Goal: Transaction & Acquisition: Subscribe to service/newsletter

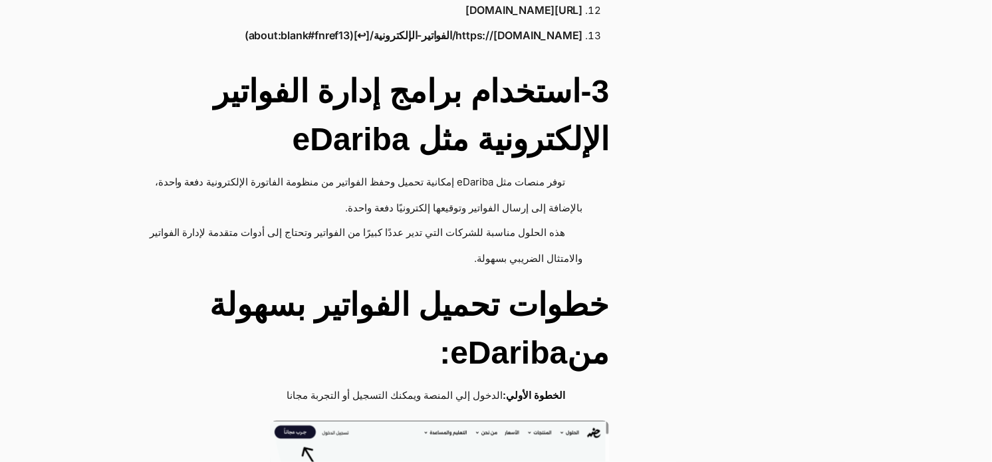
scroll to position [2624, 0]
click at [501, 310] on h2 "خطوات تحميل الفواتير بسهولة منeDariba:" at bounding box center [358, 330] width 502 height 96
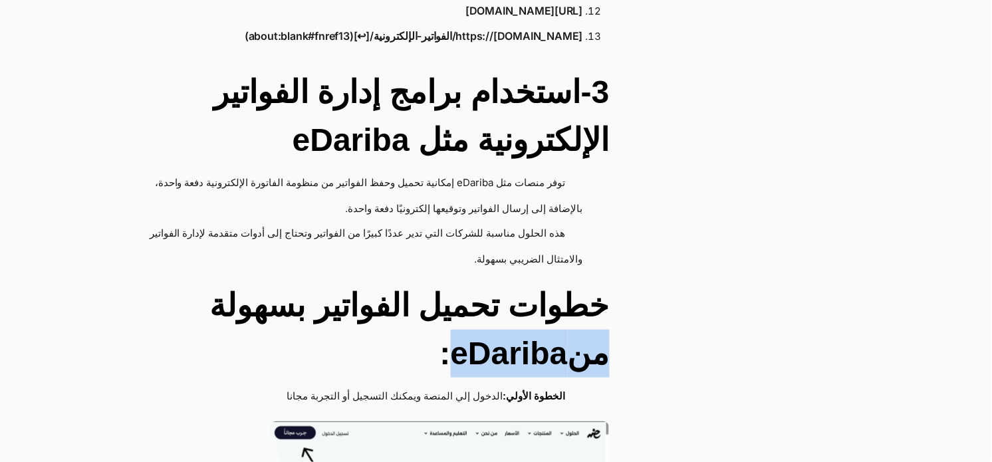
click at [501, 310] on h2 "خطوات تحميل الفواتير بسهولة منeDariba:" at bounding box center [358, 330] width 502 height 96
drag, startPoint x: 501, startPoint y: 310, endPoint x: 597, endPoint y: 334, distance: 99.3
click at [597, 334] on h2 "خطوات تحميل الفواتير بسهولة منeDariba:" at bounding box center [358, 330] width 502 height 96
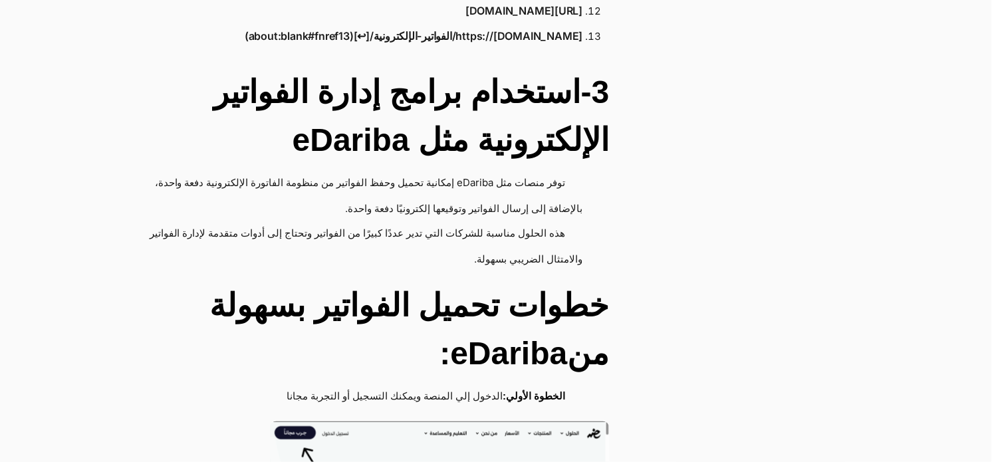
click at [515, 94] on h2 "3-استخدام برامج إدارة الفواتير الإلكترونية مثل eDariba" at bounding box center [358, 116] width 502 height 96
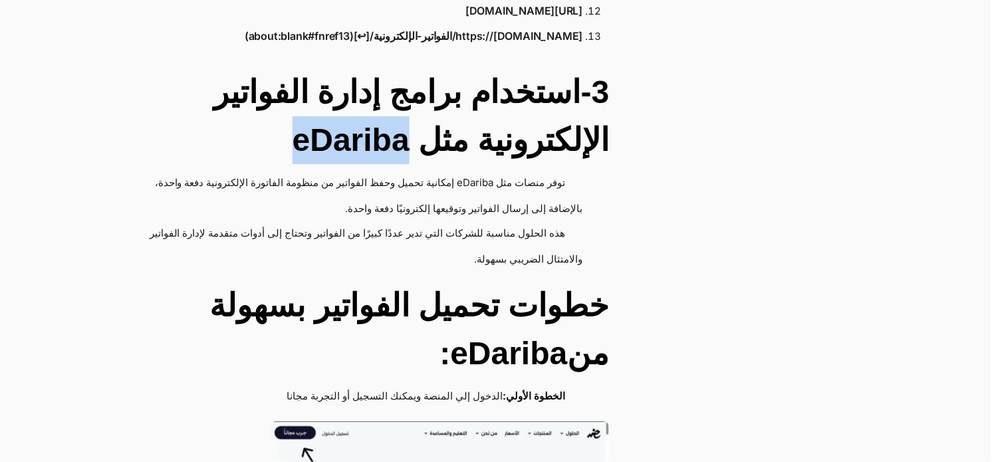
click at [515, 94] on h2 "3-استخدام برامج إدارة الفواتير الإلكترونية مثل eDariba" at bounding box center [358, 116] width 502 height 96
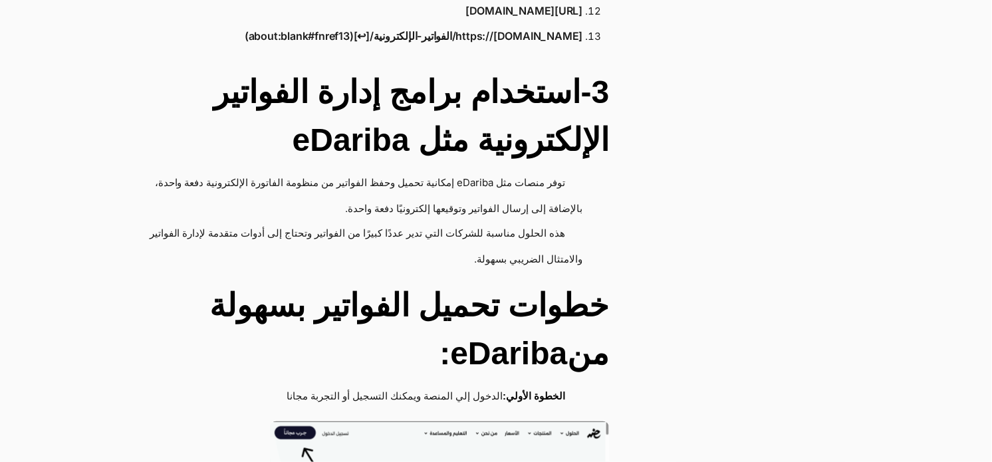
click at [479, 92] on h2 "3-استخدام برامج إدارة الفواتير الإلكترونية مثل eDariba" at bounding box center [358, 116] width 502 height 96
click at [481, 102] on h2 "3-استخدام برامج إدارة الفواتير الإلكترونية مثل eDariba" at bounding box center [358, 116] width 502 height 96
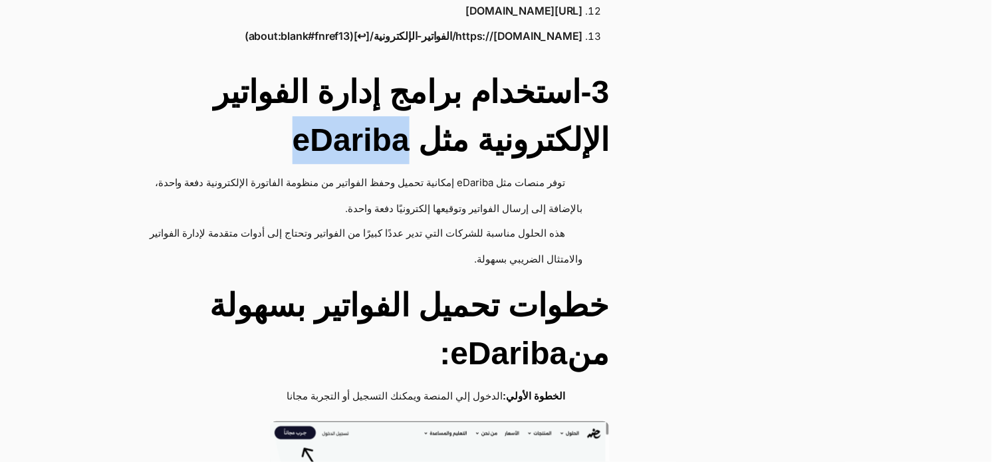
click at [481, 102] on h2 "3-استخدام برامج إدارة الفواتير الإلكترونية مثل eDariba" at bounding box center [358, 116] width 502 height 96
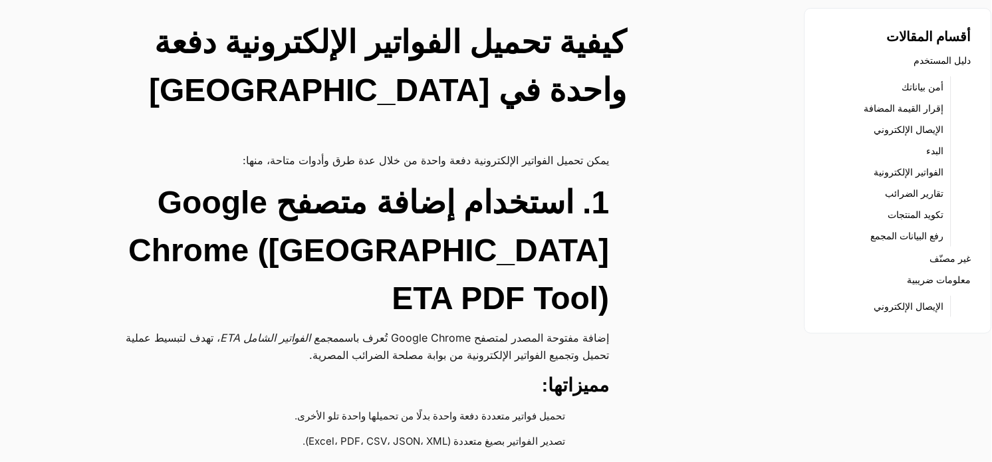
scroll to position [0, 0]
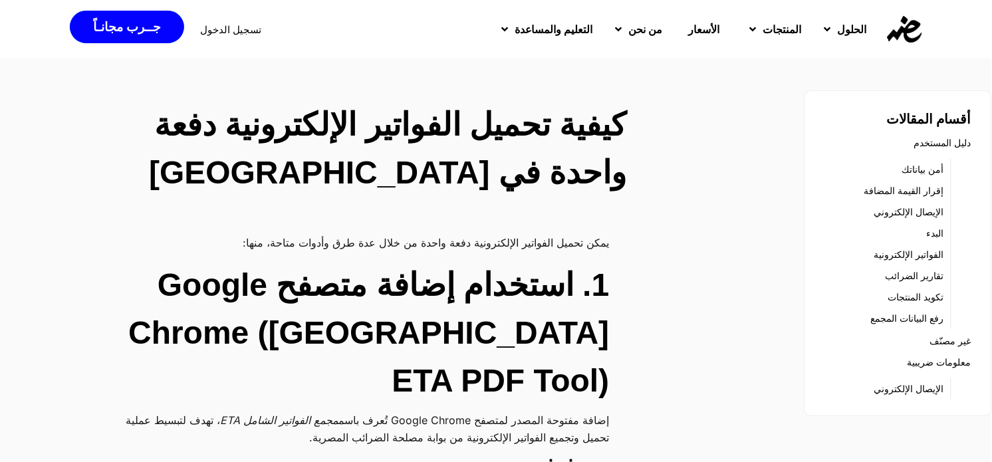
click at [896, 33] on img at bounding box center [905, 29] width 35 height 27
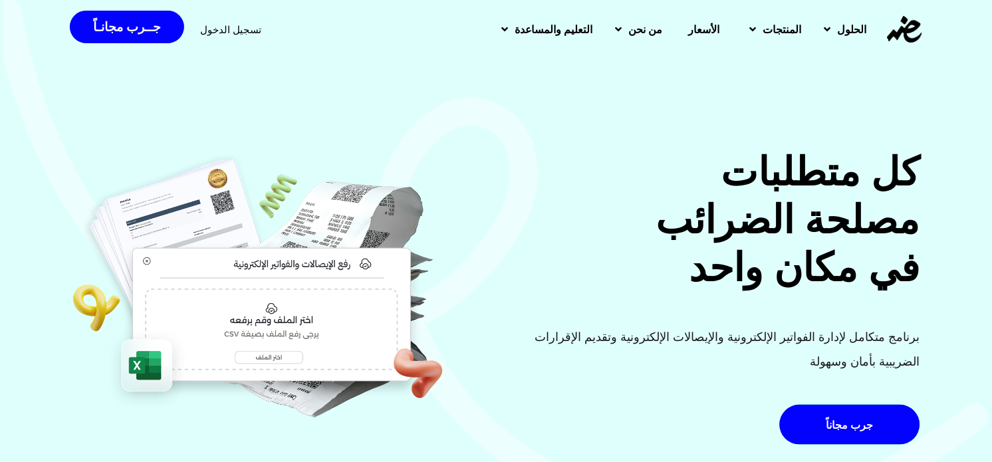
click at [689, 24] on span "الأسعار" at bounding box center [704, 29] width 31 height 16
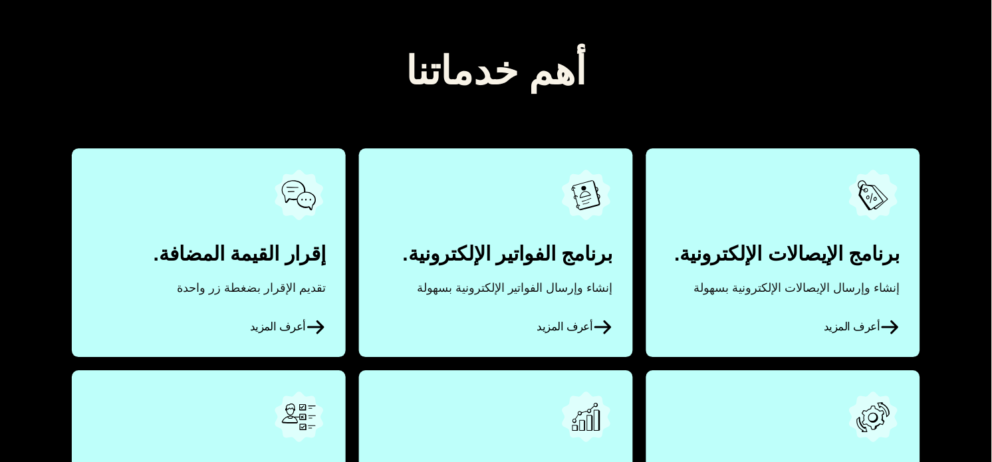
scroll to position [572, 0]
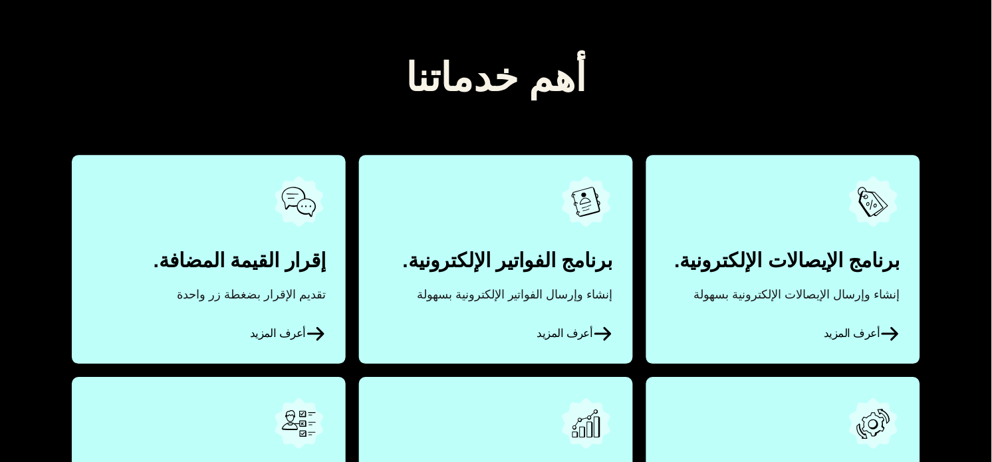
click at [552, 277] on link "أعرف المزيد" at bounding box center [496, 259] width 274 height 208
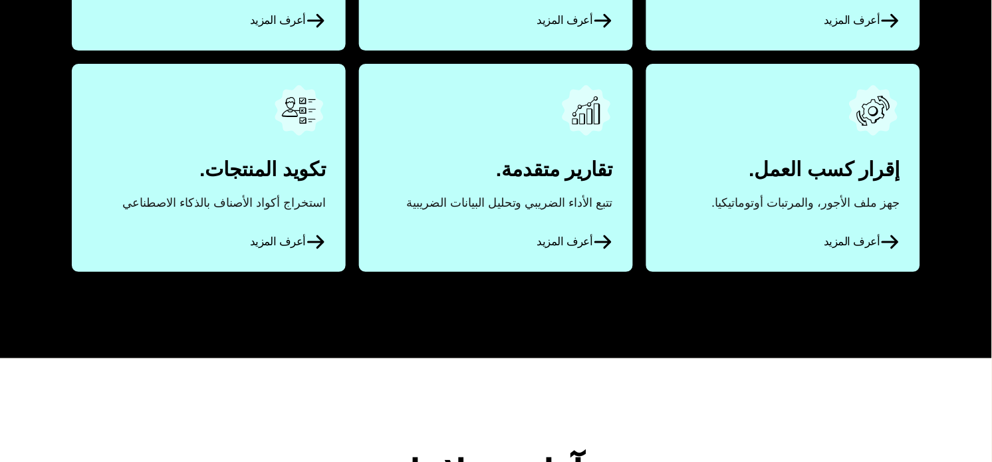
scroll to position [892, 0]
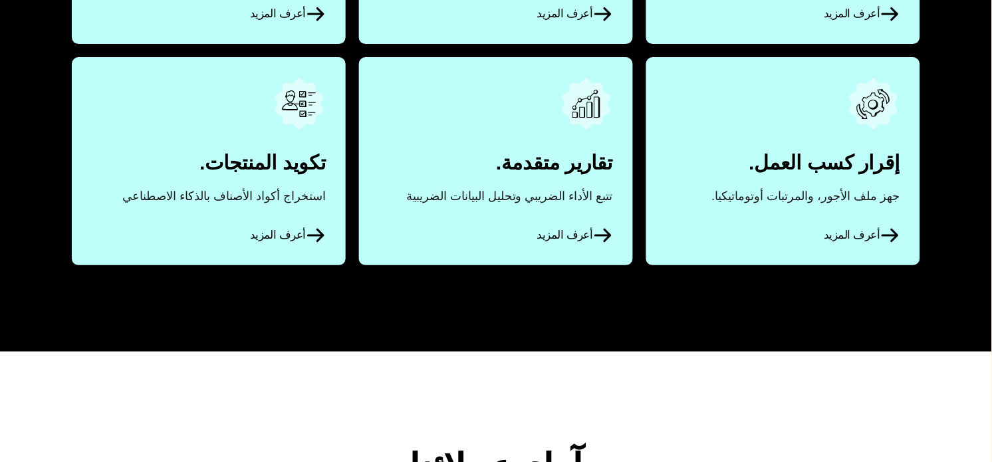
click at [948, 303] on div "أهم خدماتنا برنامج الإيصالات الإلكترونية. إنشاء وإرسال الإيصالات الإلكترونية بس…" at bounding box center [496, 0] width 992 height 704
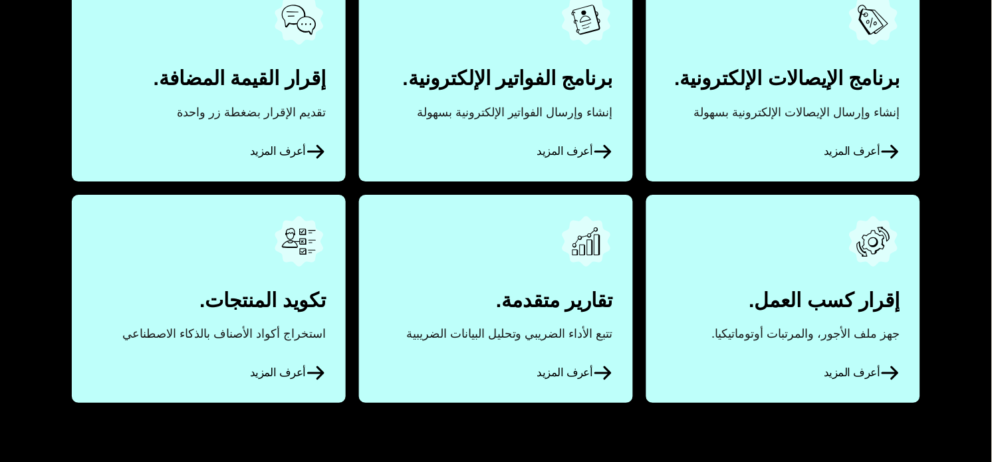
scroll to position [771, 0]
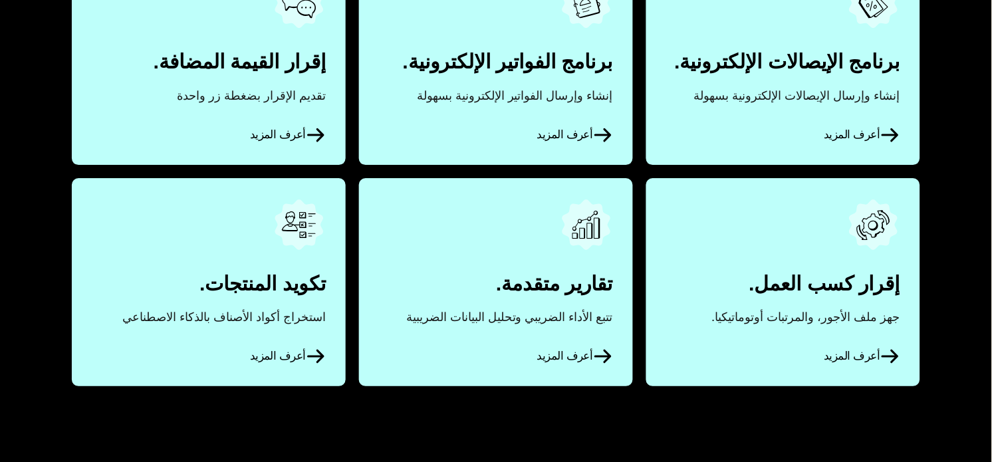
click at [297, 322] on link "أعرف المزيد" at bounding box center [209, 282] width 274 height 208
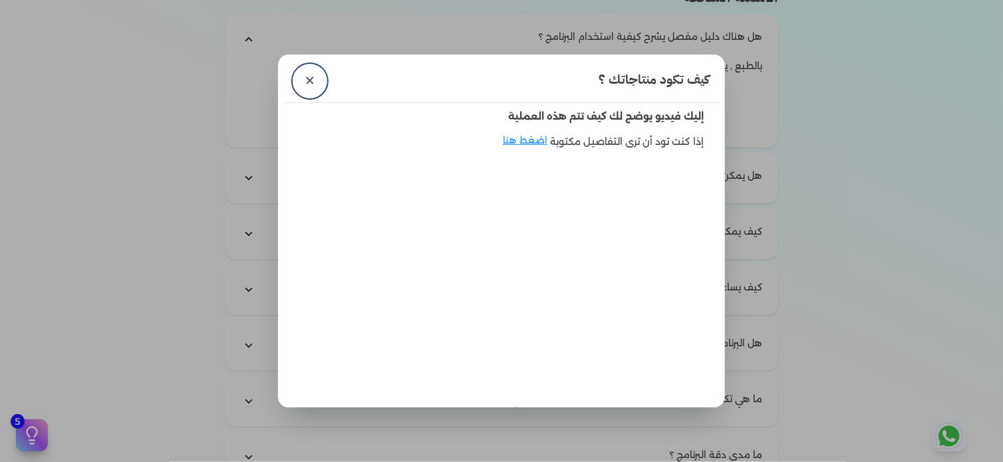
scroll to position [2080, 0]
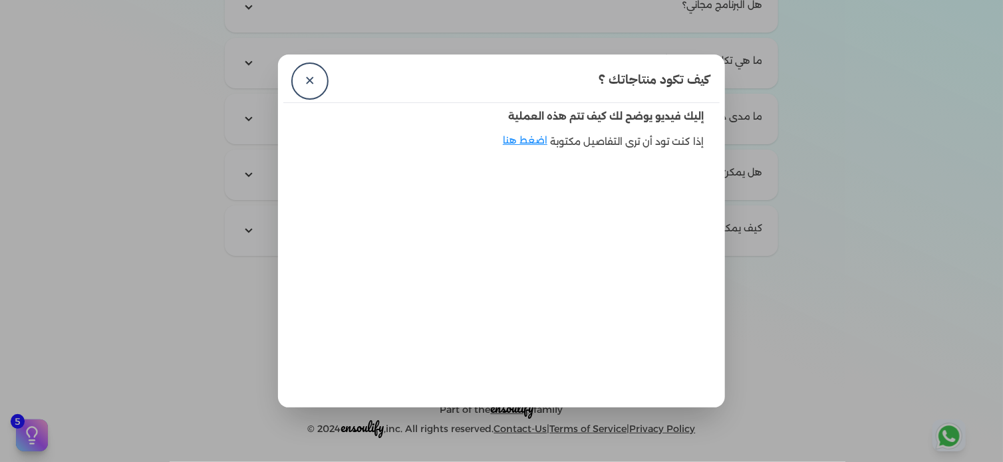
click at [323, 89] on div "كيف تكود منتاجاتك ؟ ✕" at bounding box center [501, 81] width 436 height 43
click at [311, 88] on link "✕" at bounding box center [310, 81] width 32 height 32
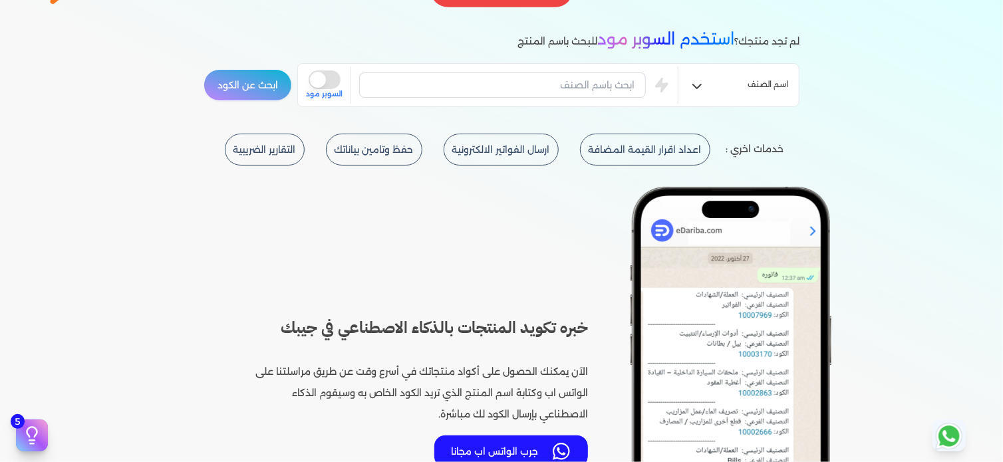
scroll to position [0, 0]
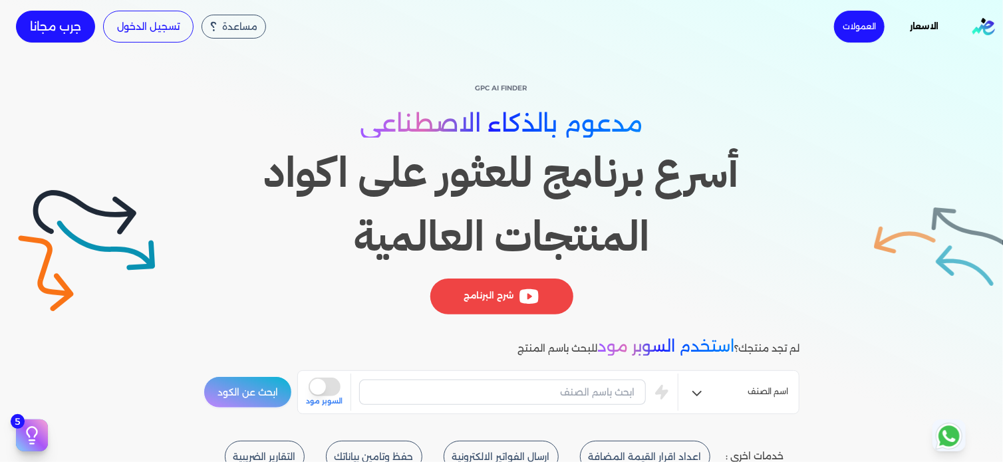
click at [919, 21] on link "الاسعار" at bounding box center [924, 26] width 67 height 18
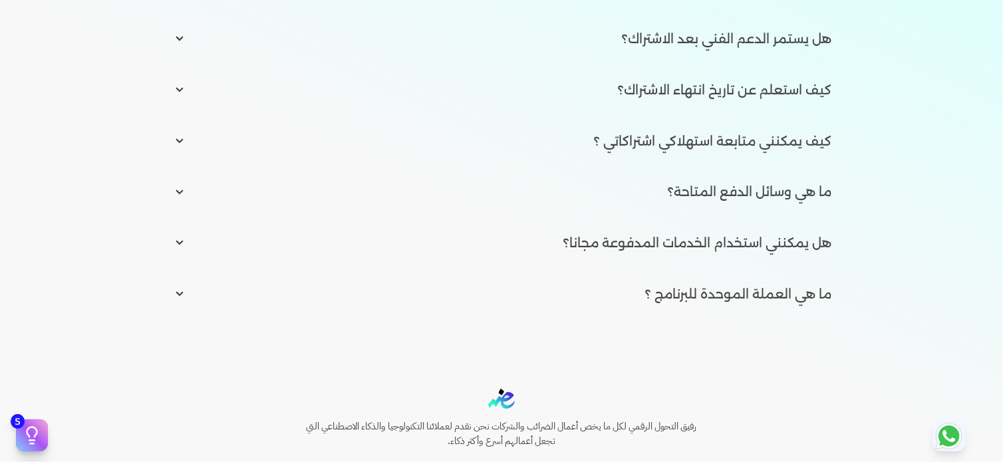
scroll to position [2192, 0]
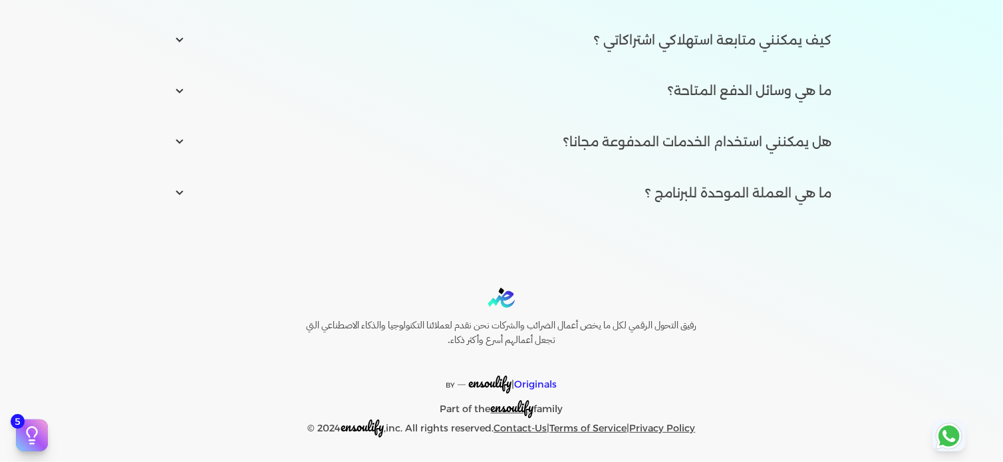
click at [502, 382] on span "ensoulify" at bounding box center [490, 382] width 43 height 21
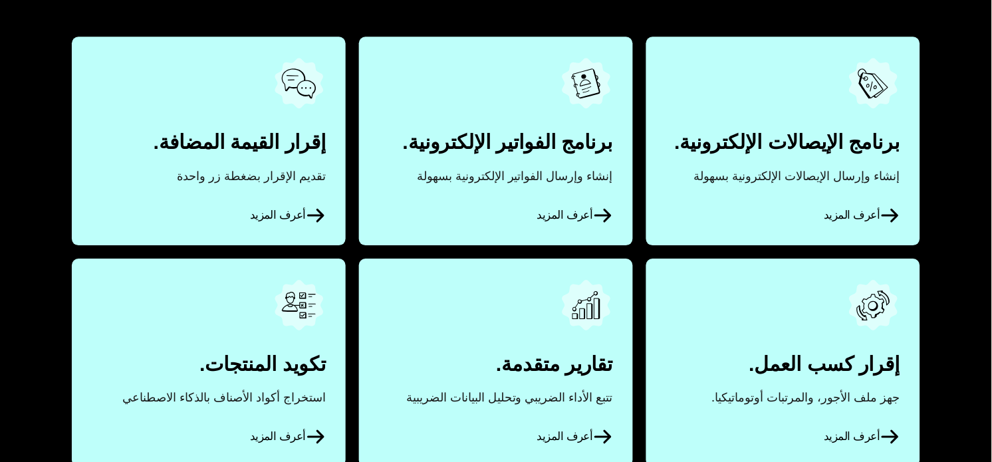
scroll to position [691, 0]
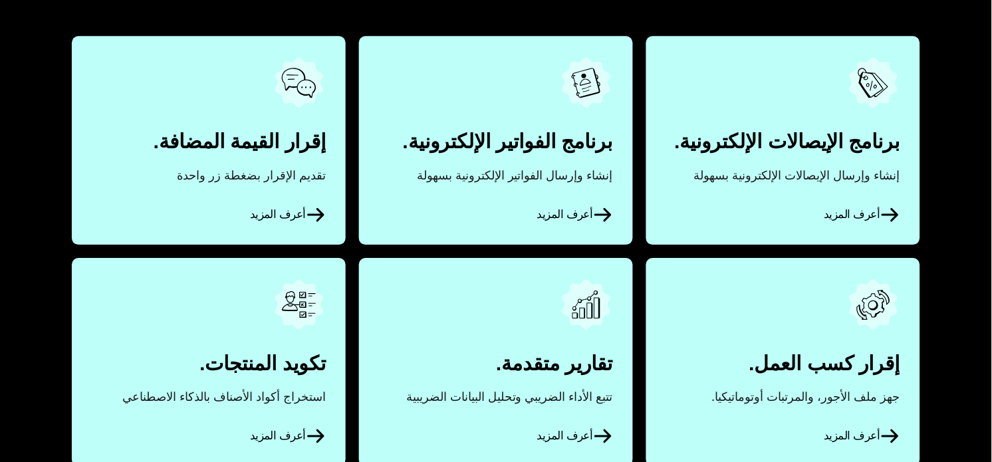
click at [275, 153] on link "أعرف المزيد" at bounding box center [209, 140] width 274 height 208
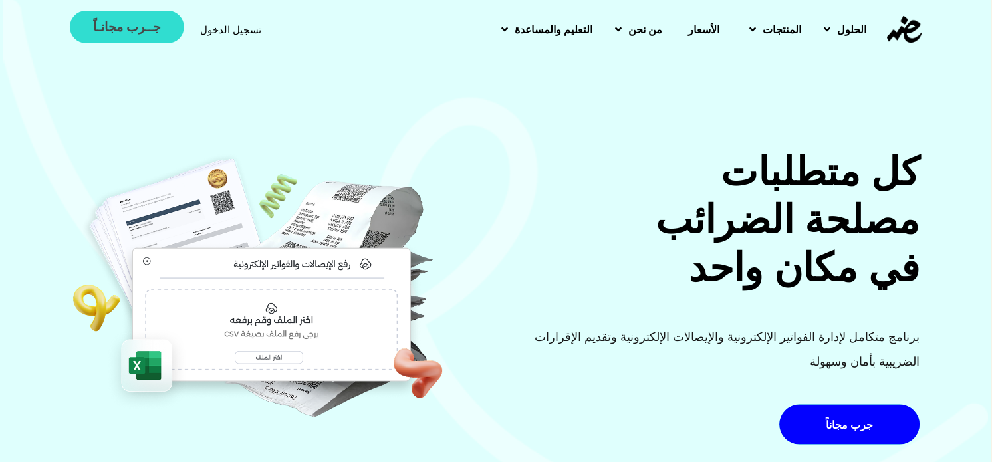
click at [129, 14] on link "جــرب مجانـاً" at bounding box center [127, 27] width 114 height 33
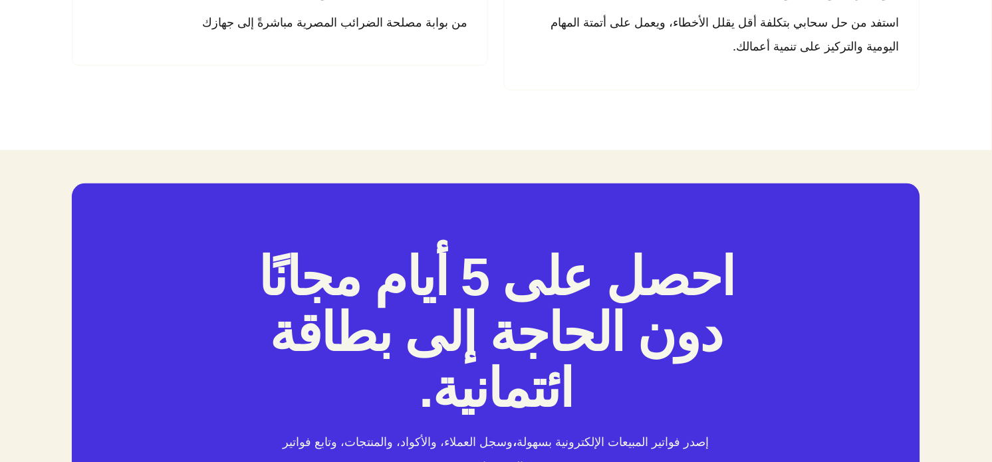
scroll to position [2260, 0]
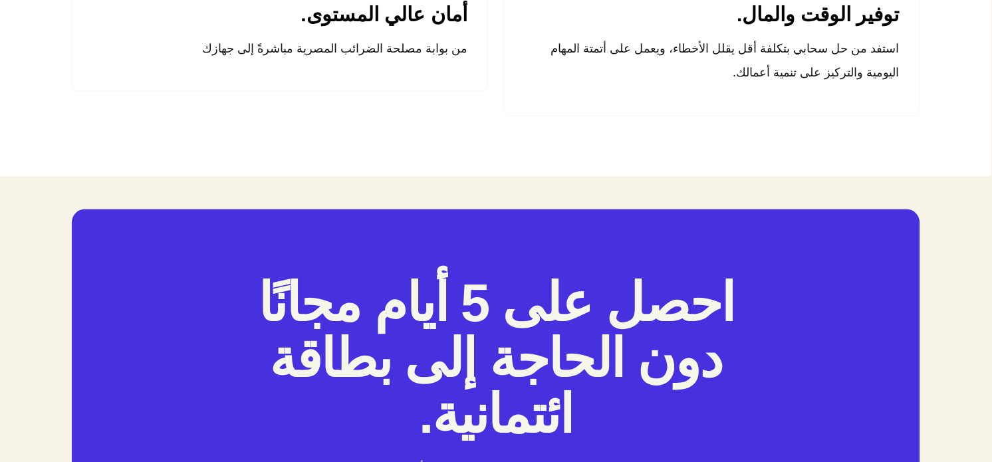
click at [557, 329] on h2 "احصل على 5 أيام مجانًا دون الحاجة إلى بطاقة ائتمانية." at bounding box center [495, 360] width 483 height 168
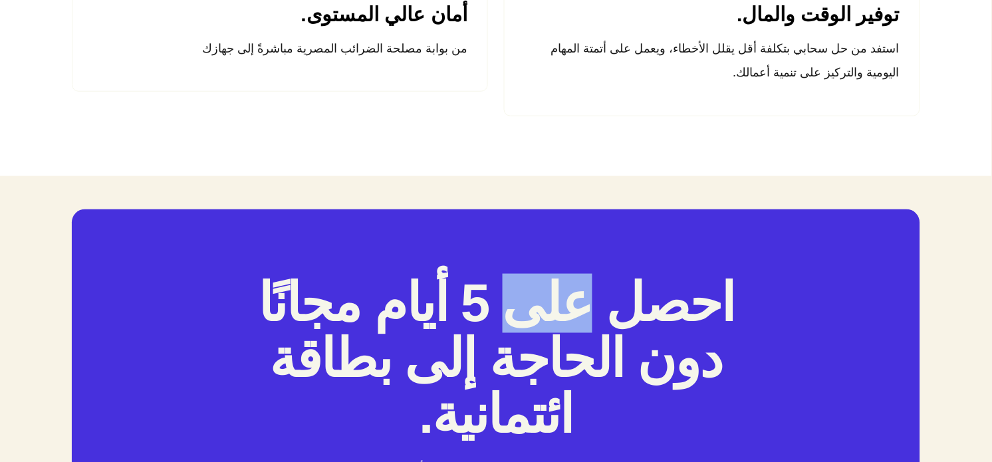
click at [557, 329] on h2 "احصل على 5 أيام مجانًا دون الحاجة إلى بطاقة ائتمانية." at bounding box center [495, 360] width 483 height 168
click at [536, 343] on h2 "احصل على 5 أيام مجانًا دون الحاجة إلى بطاقة ائتمانية." at bounding box center [495, 360] width 483 height 168
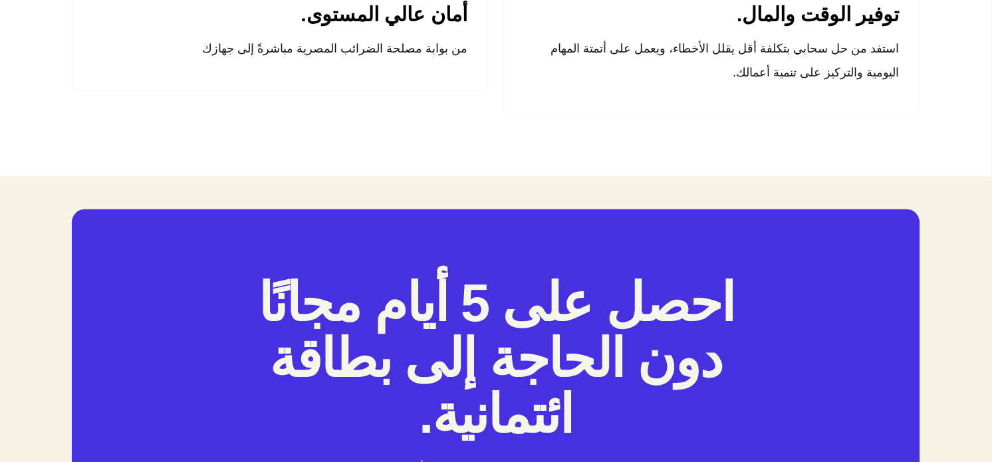
click at [536, 343] on h2 "احصل على 5 أيام مجانًا دون الحاجة إلى بطاقة ائتمانية." at bounding box center [495, 360] width 483 height 168
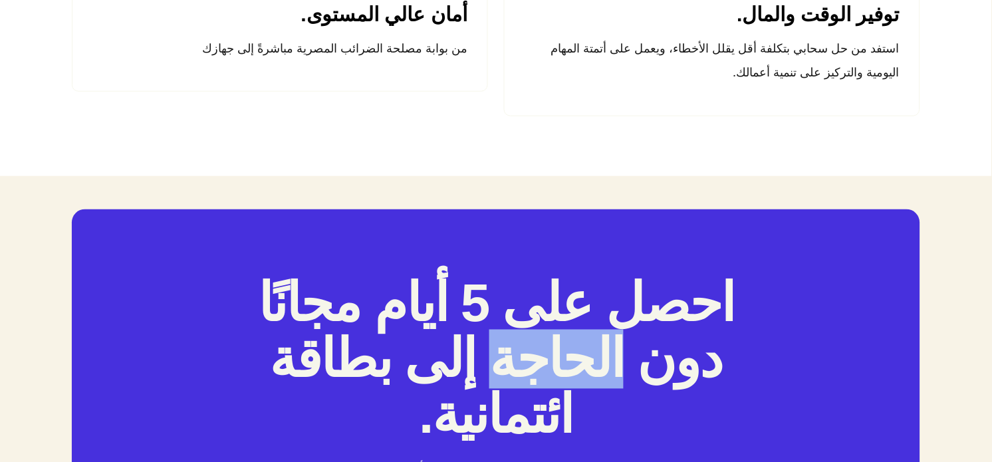
click at [536, 343] on h2 "احصل على 5 أيام مجانًا دون الحاجة إلى بطاقة ائتمانية." at bounding box center [495, 360] width 483 height 168
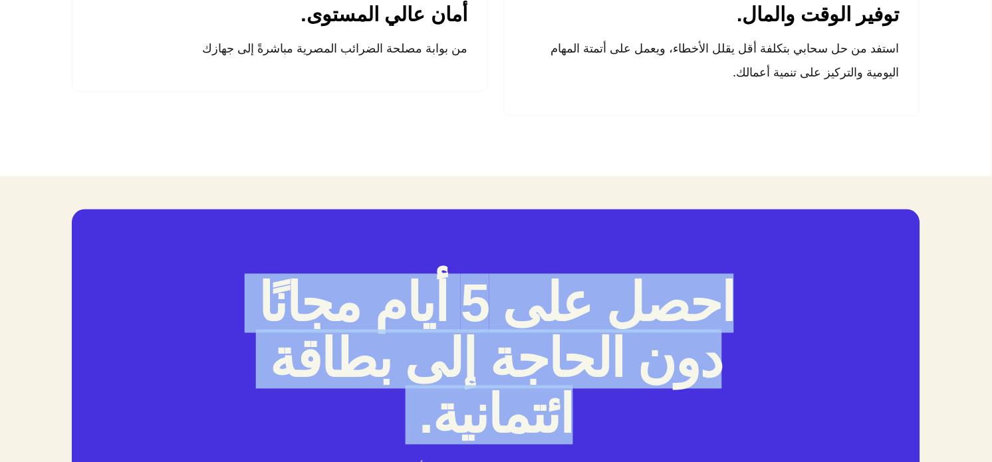
click at [536, 343] on h2 "احصل على 5 أيام مجانًا دون الحاجة إلى بطاقة ائتمانية." at bounding box center [495, 360] width 483 height 168
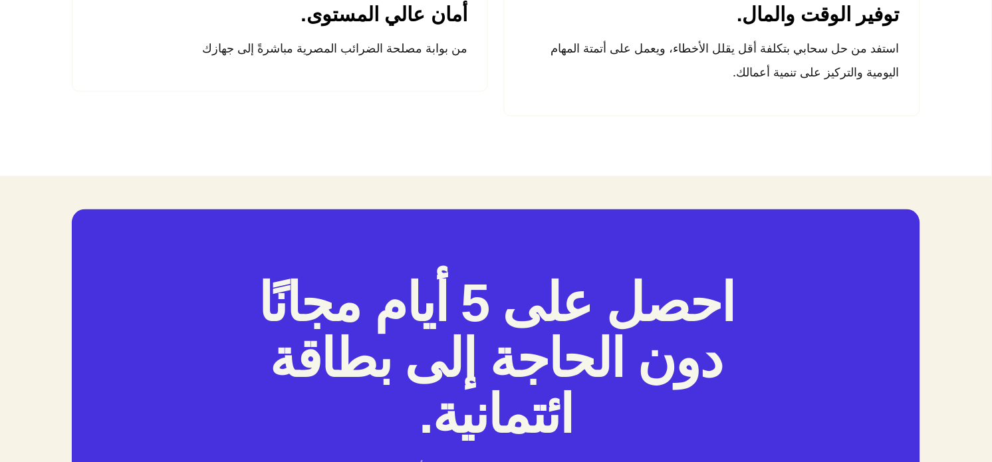
click at [536, 343] on h2 "احصل على 5 أيام مجانًا دون الحاجة إلى بطاقة ائتمانية." at bounding box center [495, 360] width 483 height 168
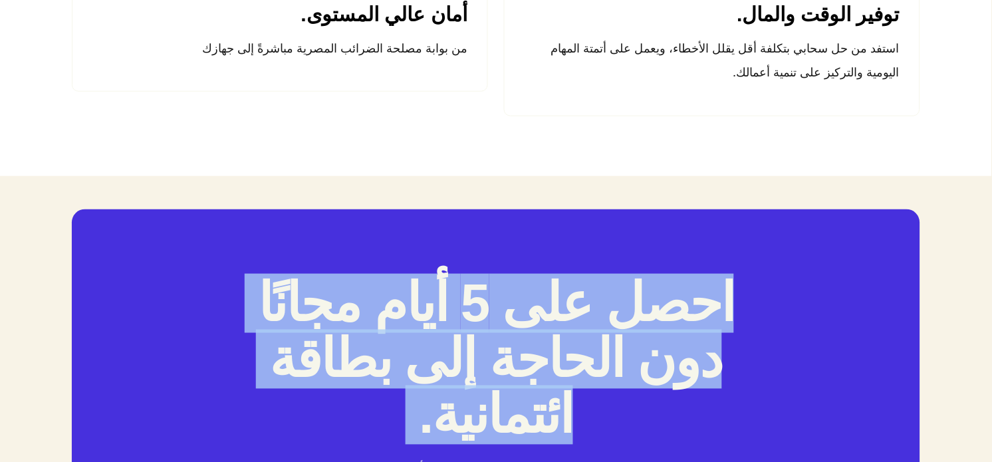
click at [536, 343] on h2 "احصل على 5 أيام مجانًا دون الحاجة إلى بطاقة ائتمانية." at bounding box center [495, 360] width 483 height 168
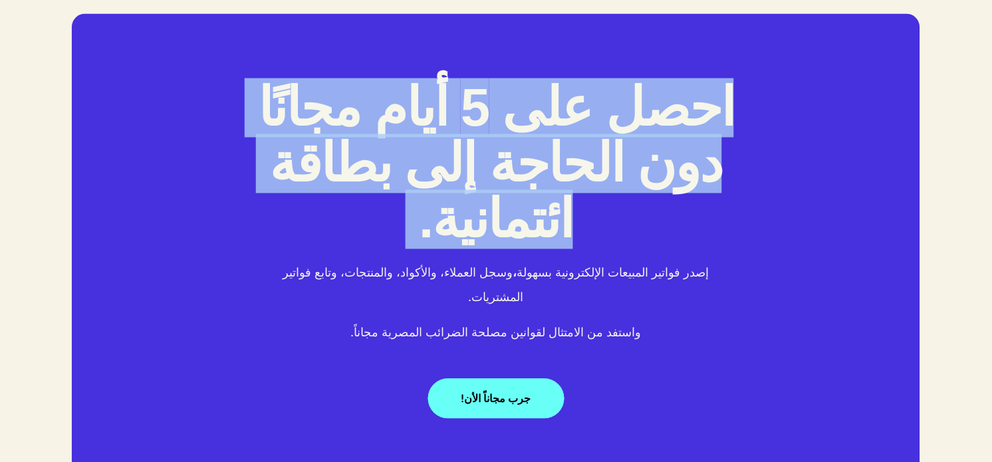
scroll to position [2462, 0]
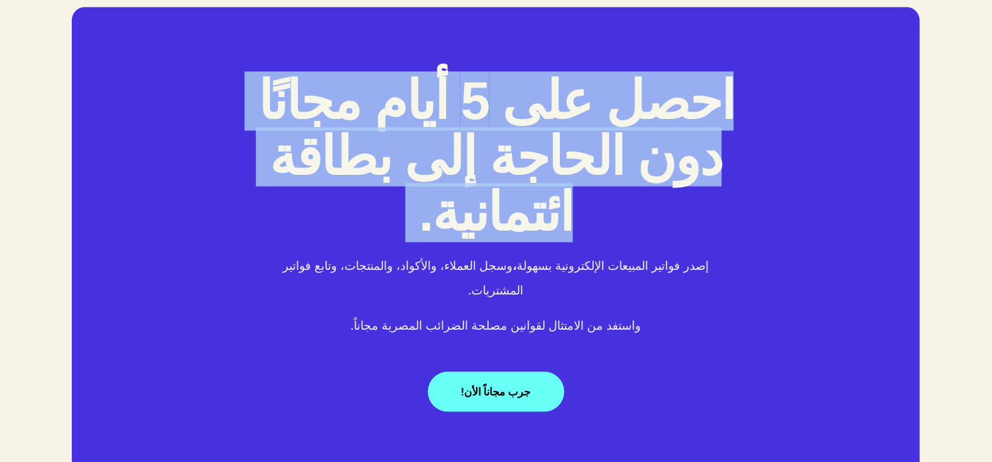
click at [508, 277] on p "إصدر فواتير المبيعات الإلكترونية بسهولة ، وسجل العملاء، والأكواد، والمنتجات، وت…" at bounding box center [495, 279] width 483 height 49
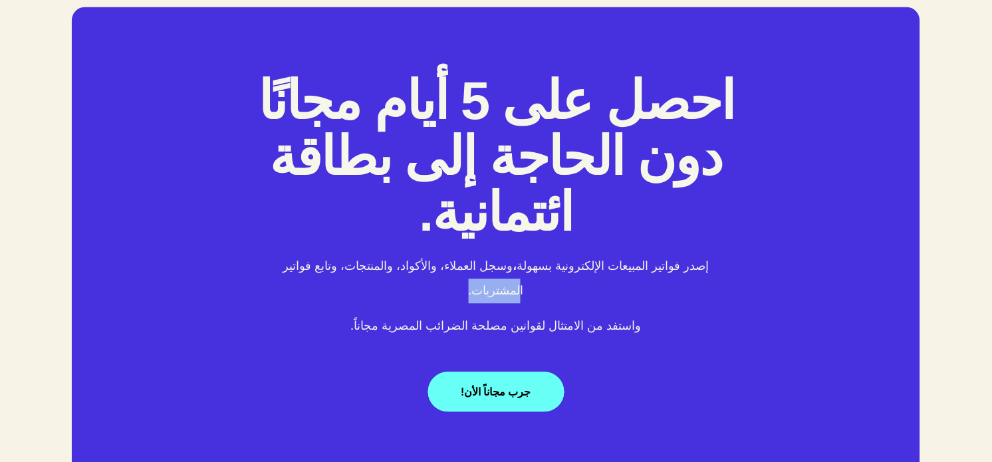
click at [508, 277] on p "إصدر فواتير المبيعات الإلكترونية بسهولة ، وسجل العملاء، والأكواد، والمنتجات، وت…" at bounding box center [495, 279] width 483 height 49
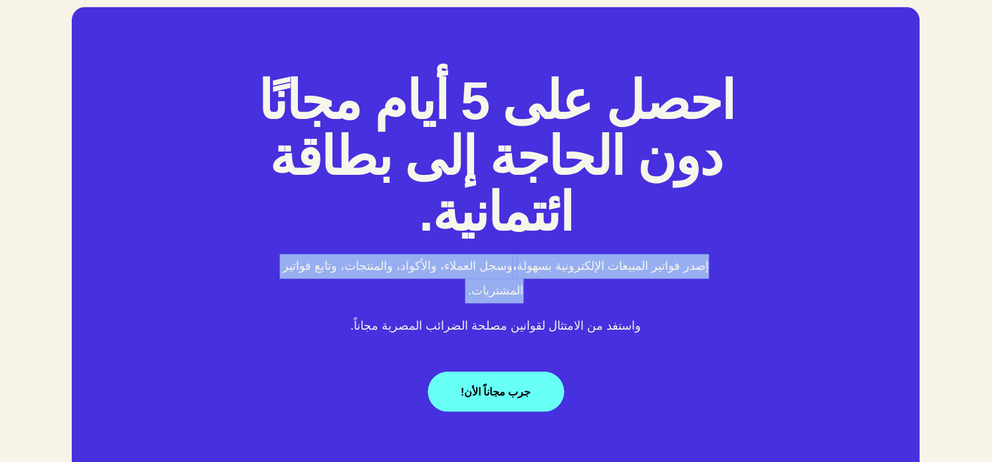
click at [508, 277] on p "إصدر فواتير المبيعات الإلكترونية بسهولة ، وسجل العملاء، والأكواد، والمنتجات، وت…" at bounding box center [495, 279] width 483 height 49
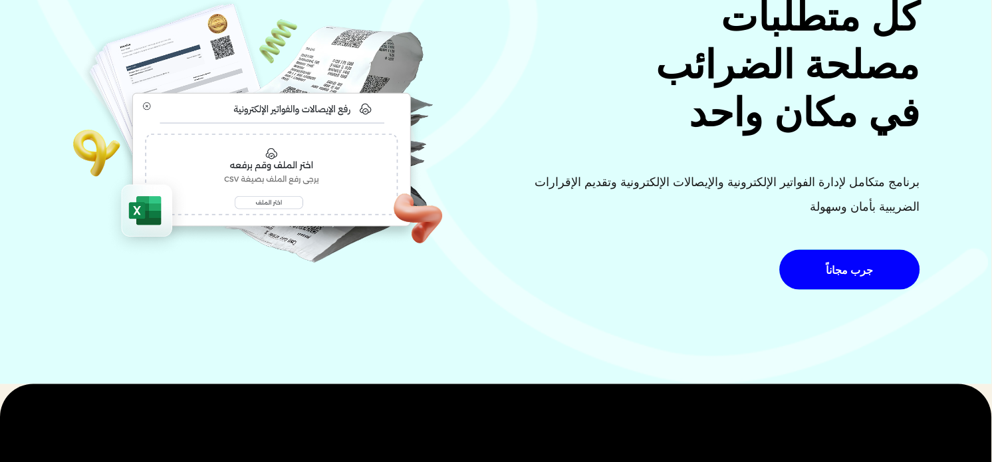
scroll to position [0, 0]
